Goal: Navigation & Orientation: Find specific page/section

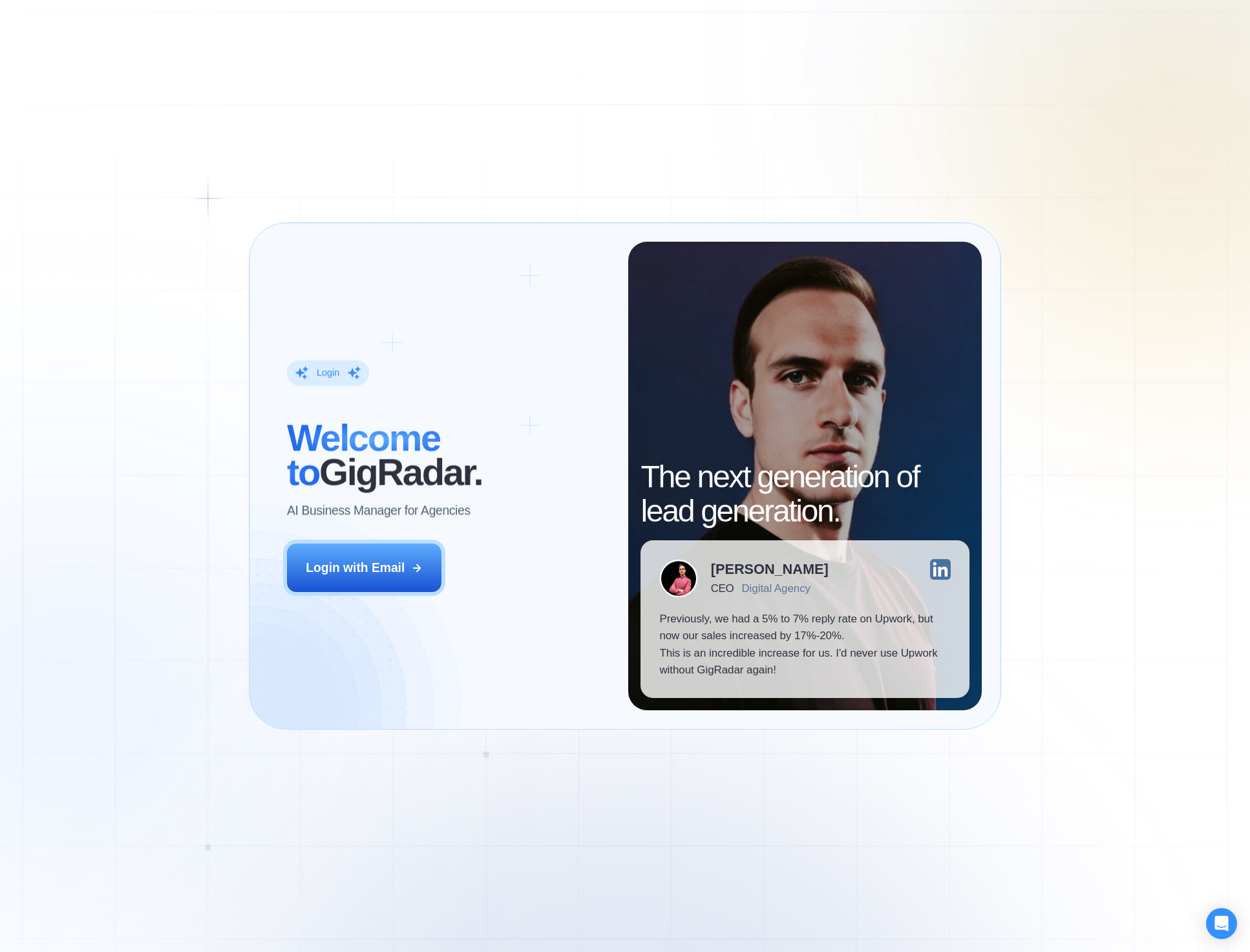
click at [467, 562] on div "Login ‍ Welcome to GigRadar. AI Business Manager for Agencies Login with Email" at bounding box center [448, 476] width 360 height 469
click at [434, 566] on button "Login with Email" at bounding box center [364, 568] width 154 height 49
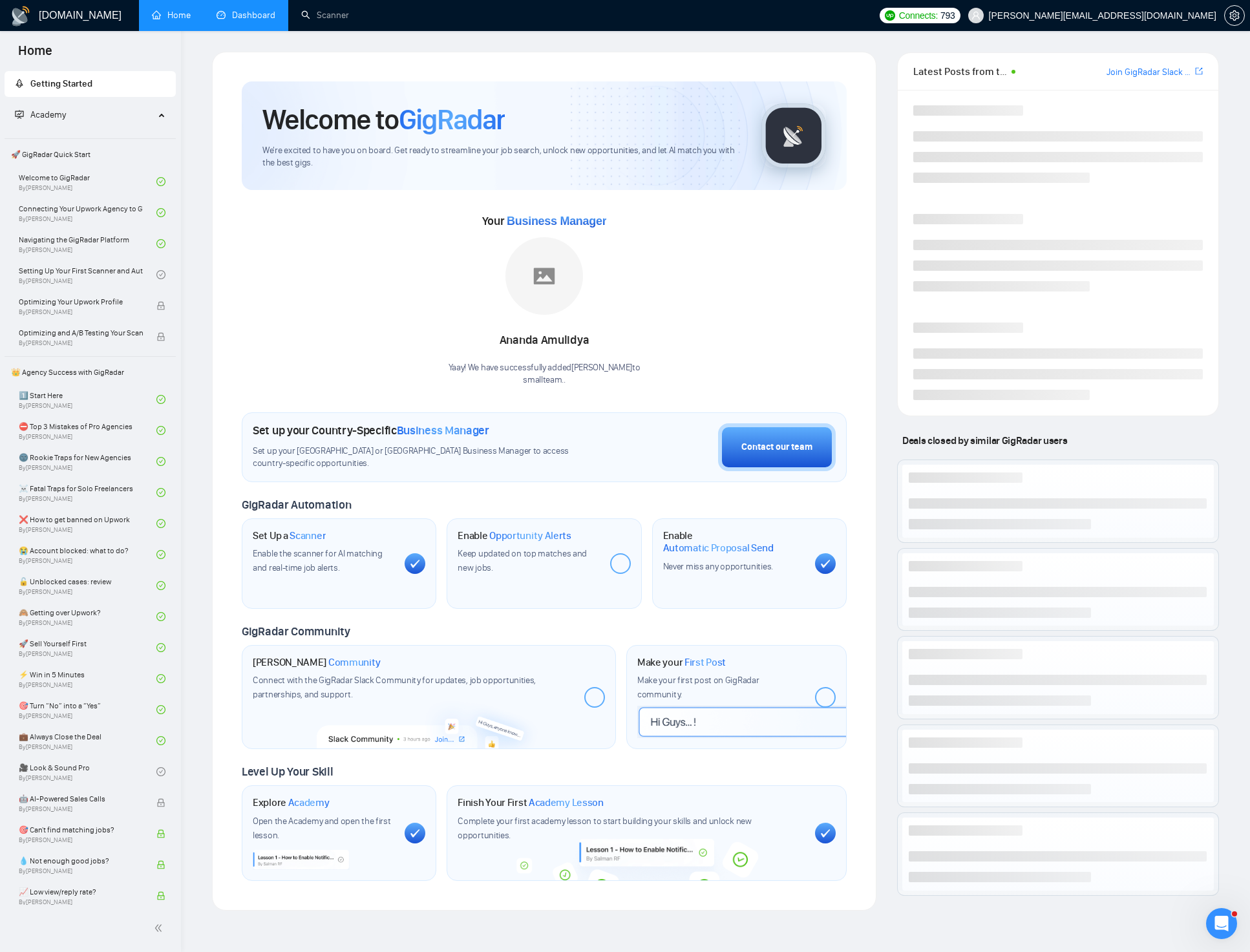
click at [270, 21] on link "Dashboard" at bounding box center [245, 15] width 59 height 11
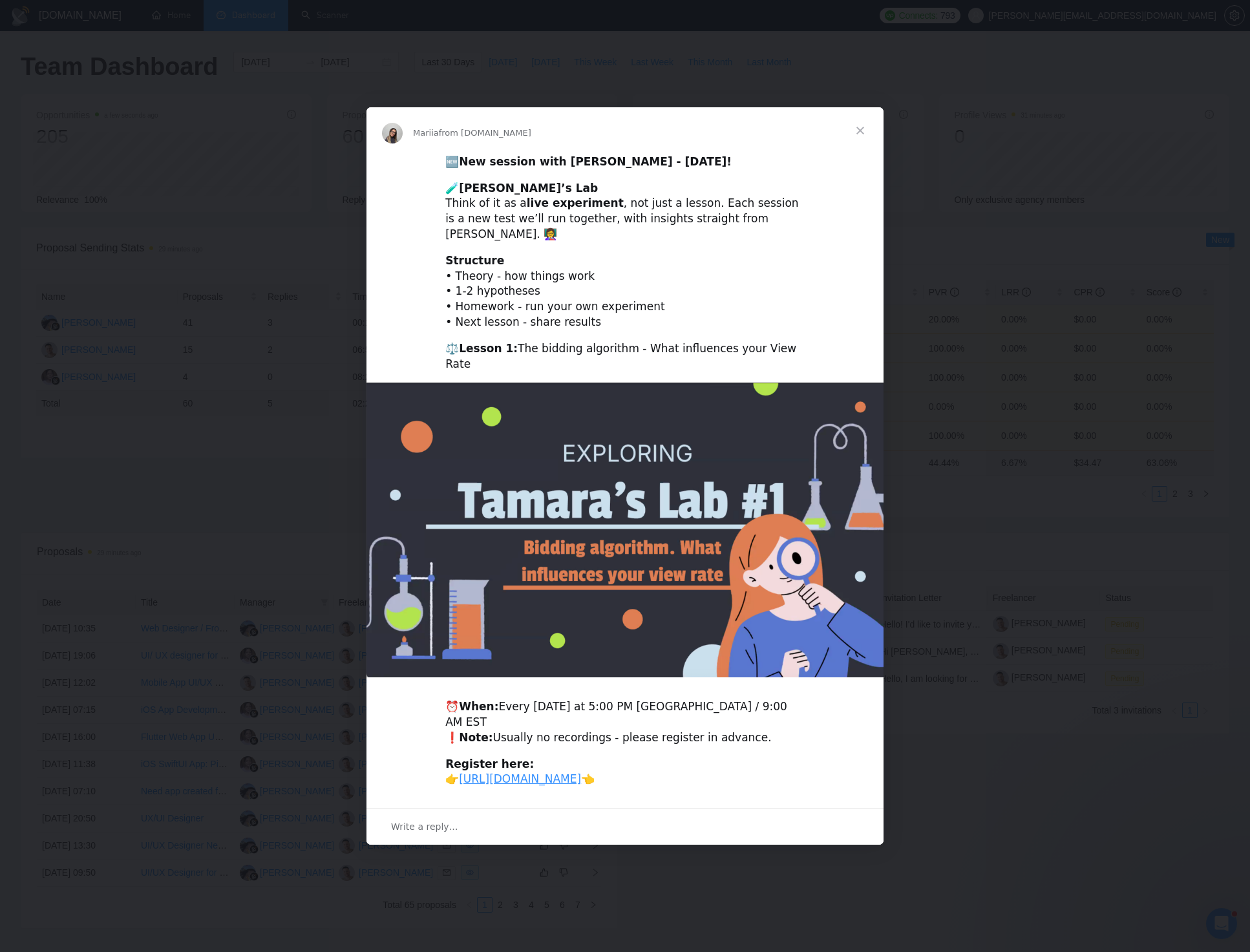
click at [853, 134] on span "Close" at bounding box center [860, 130] width 46 height 46
